Goal: Task Accomplishment & Management: Complete application form

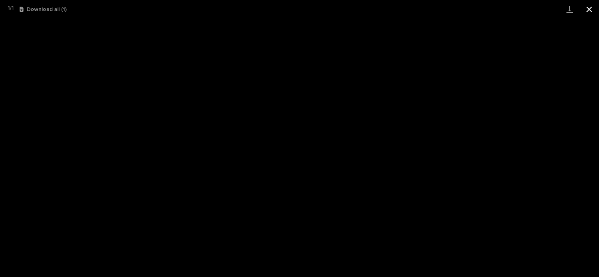
click at [591, 7] on button "Close gallery" at bounding box center [589, 9] width 20 height 18
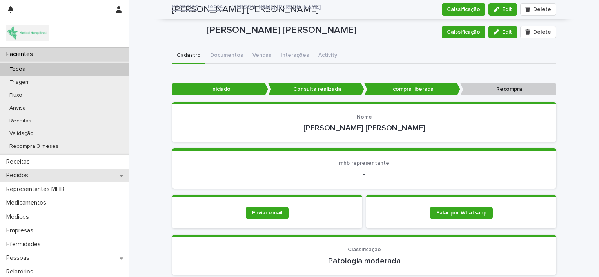
scroll to position [440, 0]
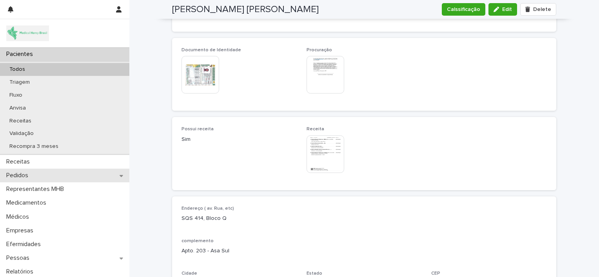
click at [45, 174] on div "Pedidos" at bounding box center [64, 176] width 129 height 14
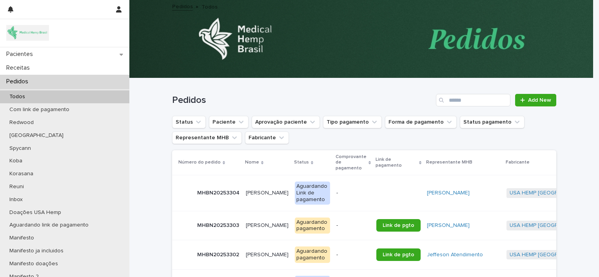
click at [87, 85] on div "Pedidos" at bounding box center [64, 82] width 129 height 14
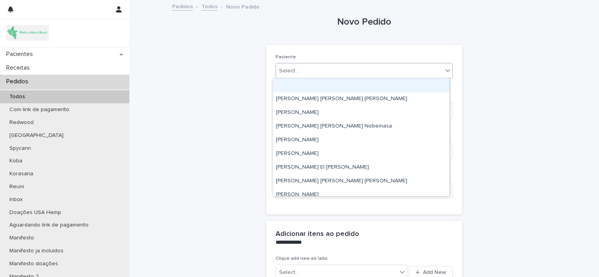
click at [411, 71] on div "Select..." at bounding box center [359, 71] width 167 height 13
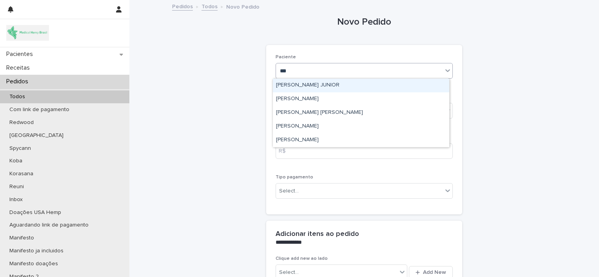
type input "****"
click at [392, 84] on div "[PERSON_NAME]" at bounding box center [361, 86] width 176 height 14
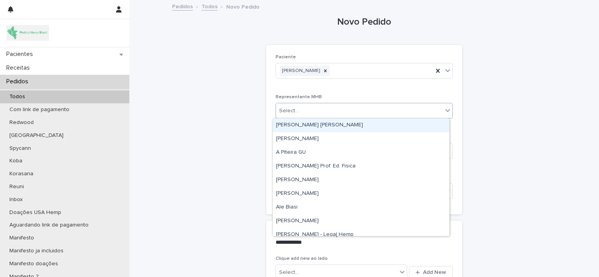
click at [370, 111] on div "Select..." at bounding box center [359, 111] width 167 height 13
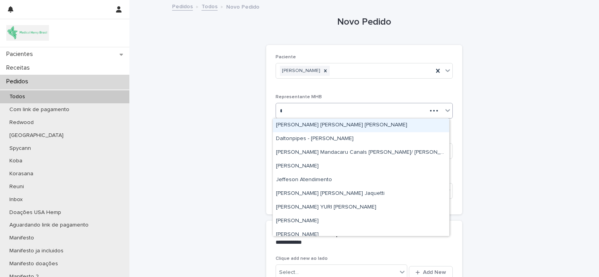
type input "**"
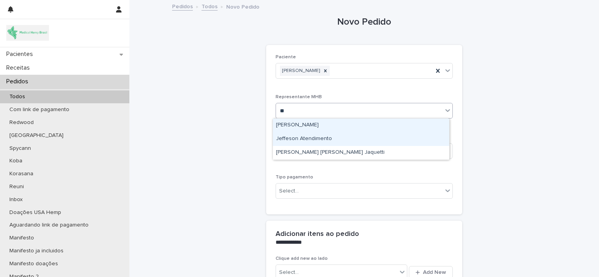
click at [357, 138] on div "Jeffeson Atendimento" at bounding box center [361, 139] width 176 height 14
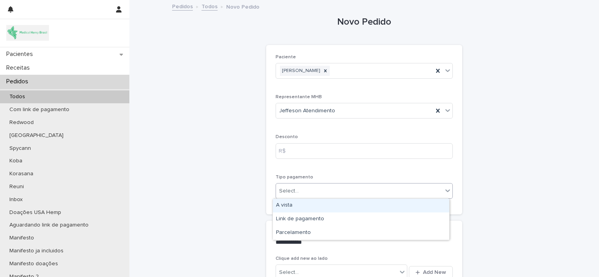
click at [330, 190] on div "Select..." at bounding box center [359, 191] width 167 height 13
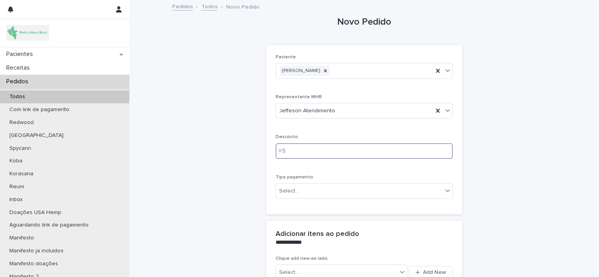
click at [318, 152] on input at bounding box center [363, 151] width 177 height 16
type input "***"
click at [312, 191] on div "Select..." at bounding box center [359, 191] width 167 height 13
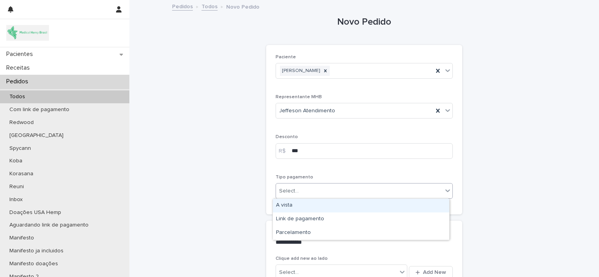
click at [312, 207] on div "A vista" at bounding box center [361, 206] width 176 height 14
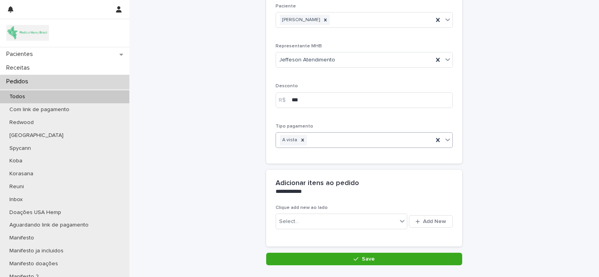
scroll to position [100, 0]
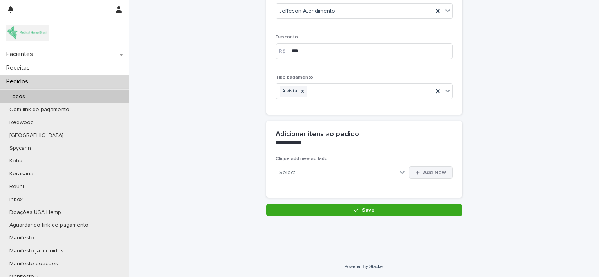
click at [417, 175] on button "Add New" at bounding box center [431, 173] width 44 height 13
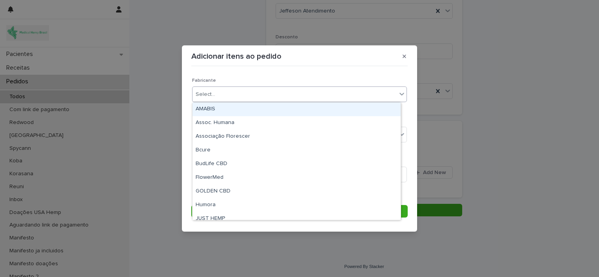
click at [343, 92] on div "Select..." at bounding box center [294, 94] width 204 height 13
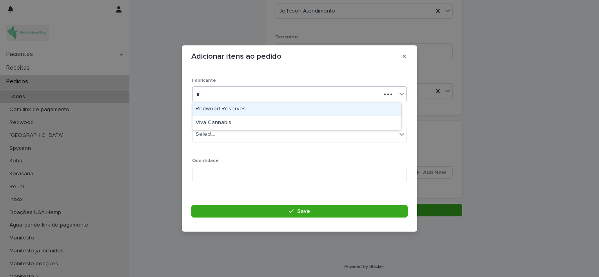
type input "**"
click at [325, 107] on div "Viva Cannabis" at bounding box center [296, 110] width 208 height 14
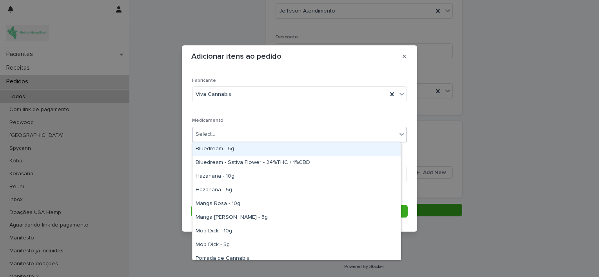
click at [319, 137] on div "Select..." at bounding box center [294, 134] width 204 height 13
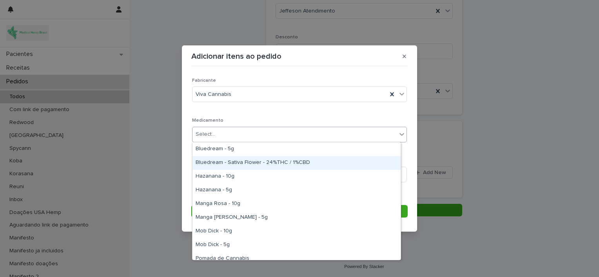
click at [320, 159] on div "Bluedream - Sativa Flower - 24%THC / 1%CBD" at bounding box center [296, 163] width 208 height 14
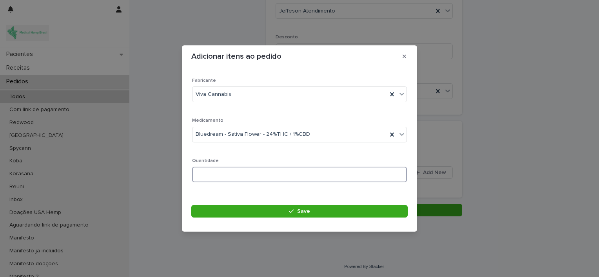
click at [259, 180] on input at bounding box center [299, 175] width 215 height 16
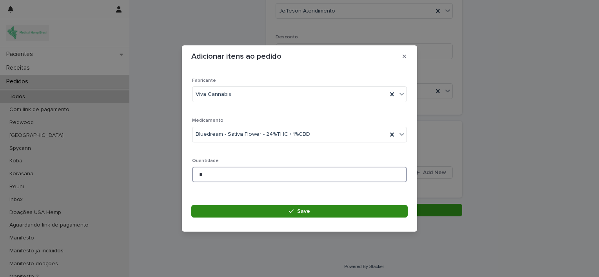
type input "*"
click at [272, 213] on button "Save" at bounding box center [299, 211] width 216 height 13
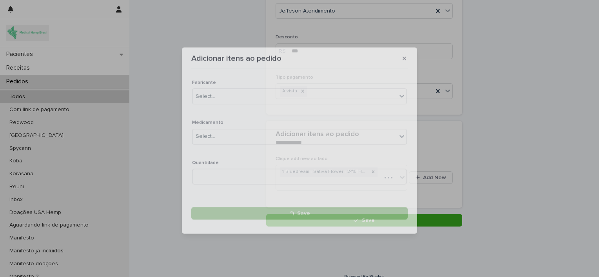
scroll to position [105, 0]
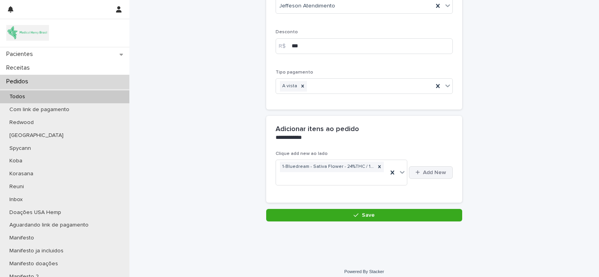
click at [427, 174] on span "Add New" at bounding box center [434, 172] width 23 height 5
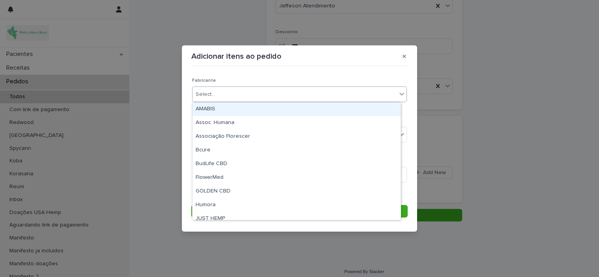
click at [299, 92] on div "Select..." at bounding box center [294, 94] width 204 height 13
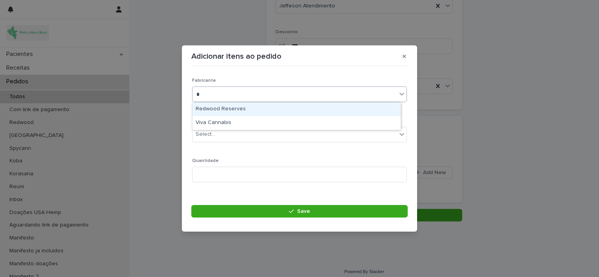
type input "**"
click at [288, 104] on div "Viva Cannabis" at bounding box center [296, 110] width 208 height 14
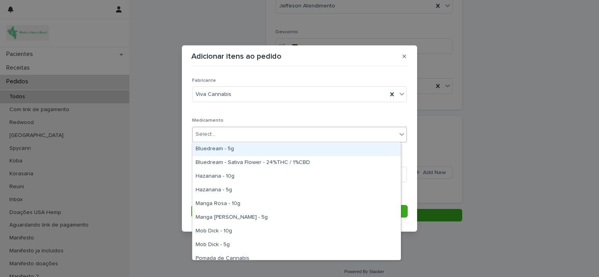
click at [281, 135] on div "Select..." at bounding box center [294, 134] width 204 height 13
type input "**"
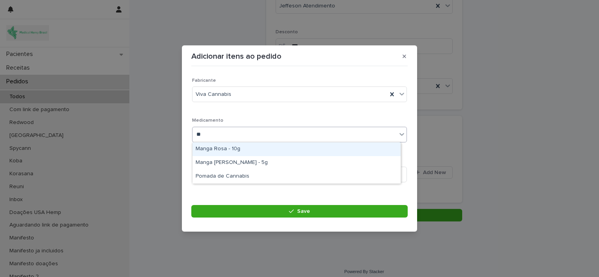
click at [267, 150] on div "Manga Rosa - 10g" at bounding box center [296, 150] width 208 height 14
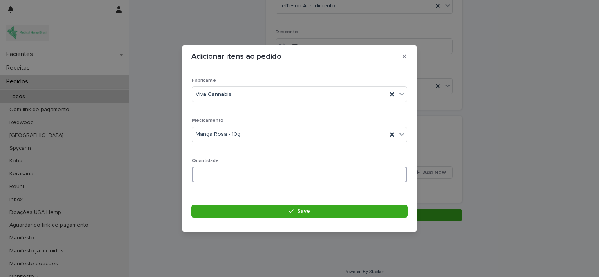
click at [227, 175] on input at bounding box center [299, 175] width 215 height 16
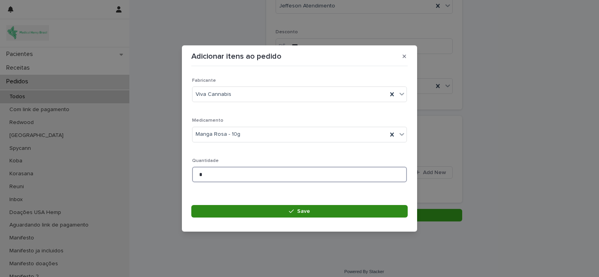
type input "*"
click at [265, 212] on button "Save" at bounding box center [299, 211] width 216 height 13
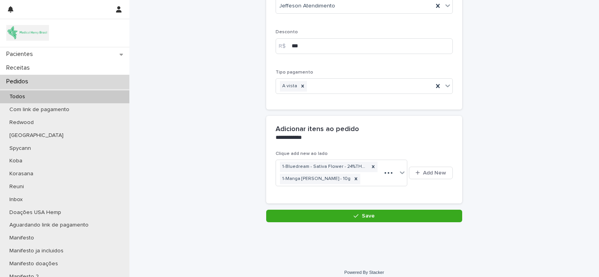
scroll to position [105, 0]
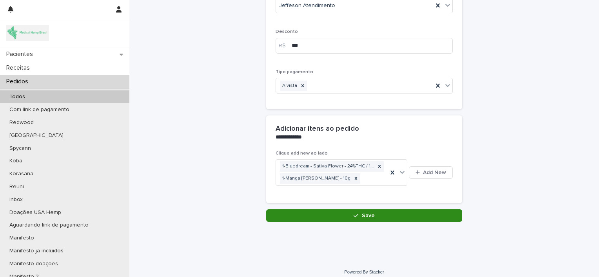
click at [304, 216] on button "Save" at bounding box center [364, 216] width 196 height 13
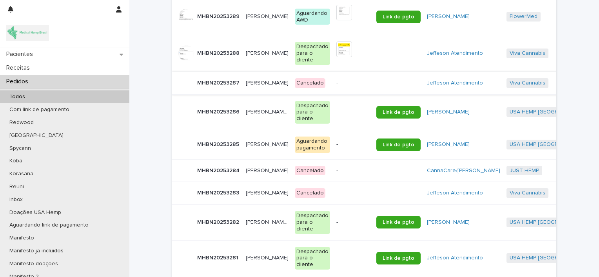
scroll to position [1011, 0]
